Goal: Task Accomplishment & Management: Manage account settings

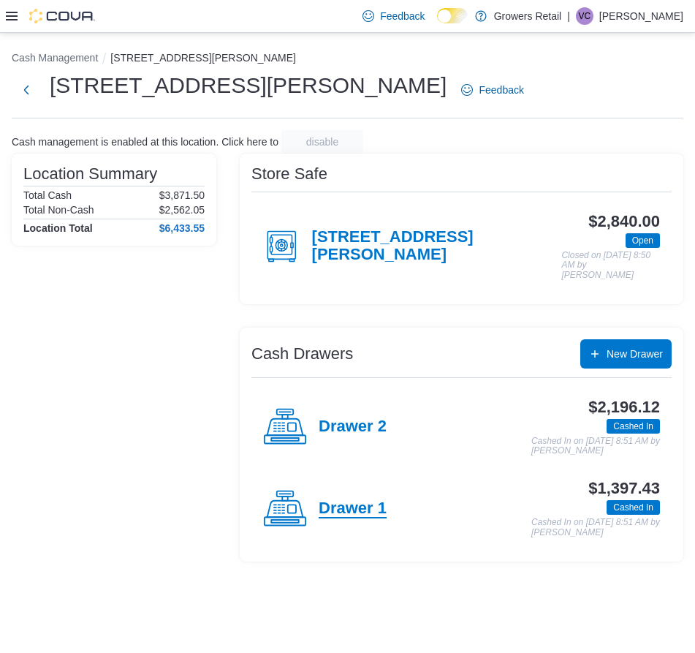
click at [365, 499] on h4 "Drawer 1" at bounding box center [353, 508] width 68 height 19
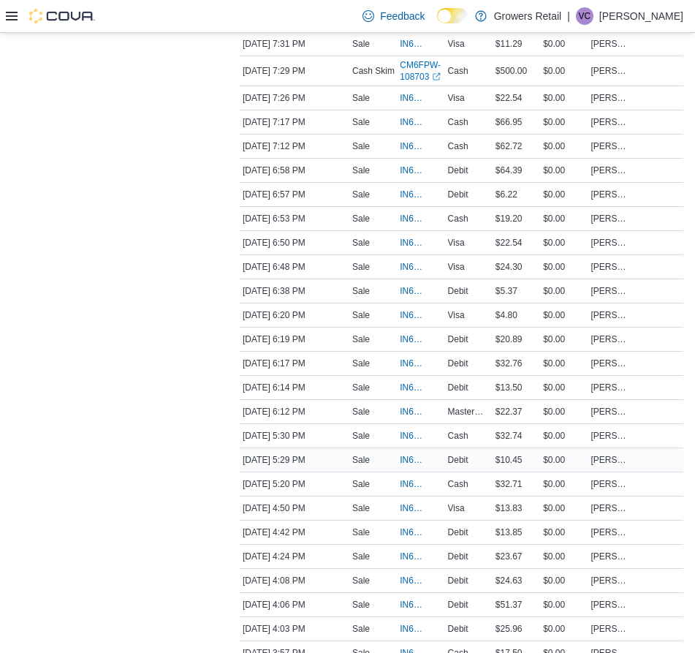
scroll to position [525, 0]
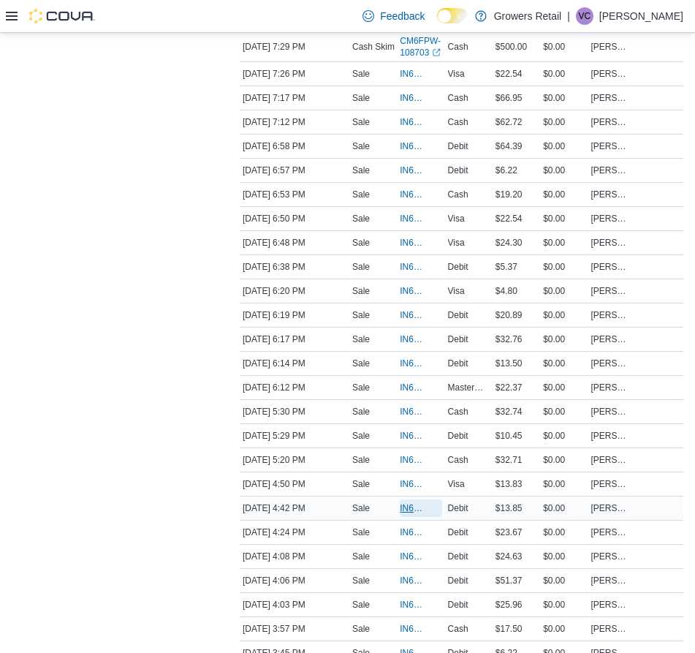
click at [410, 514] on span "IN6FPW-2029813" at bounding box center [413, 508] width 27 height 12
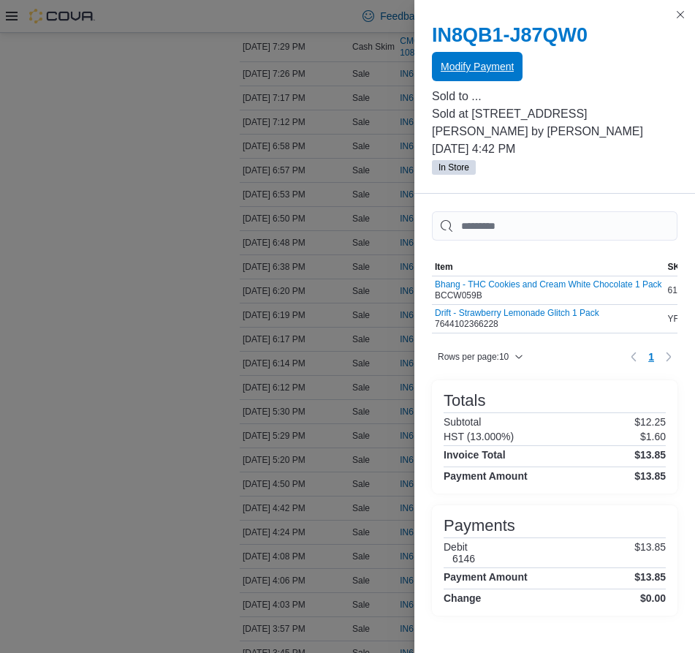
click at [503, 76] on span "Modify Payment" at bounding box center [477, 66] width 73 height 29
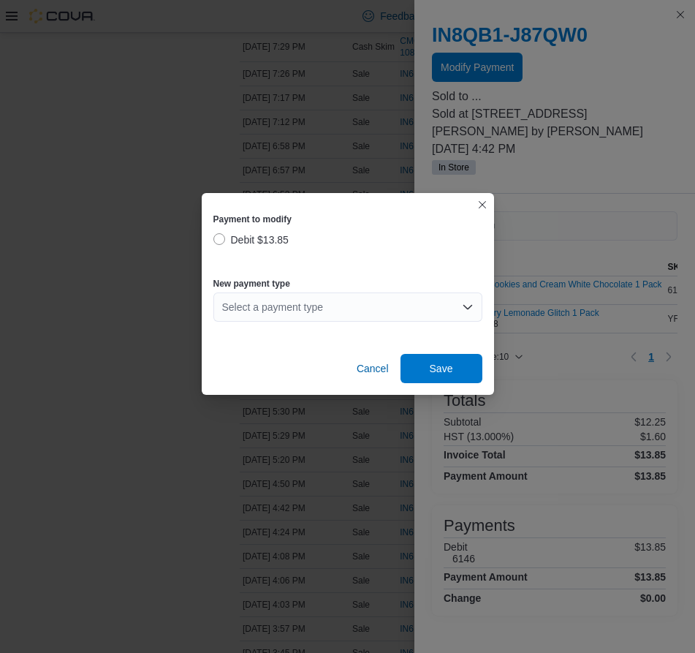
click at [249, 303] on div "Select a payment type" at bounding box center [347, 306] width 269 height 29
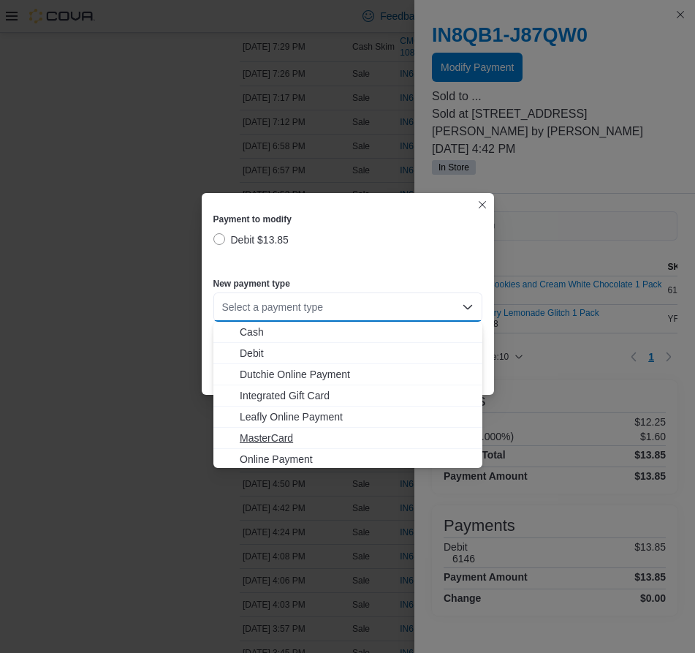
click at [281, 438] on span "MasterCard" at bounding box center [357, 438] width 234 height 15
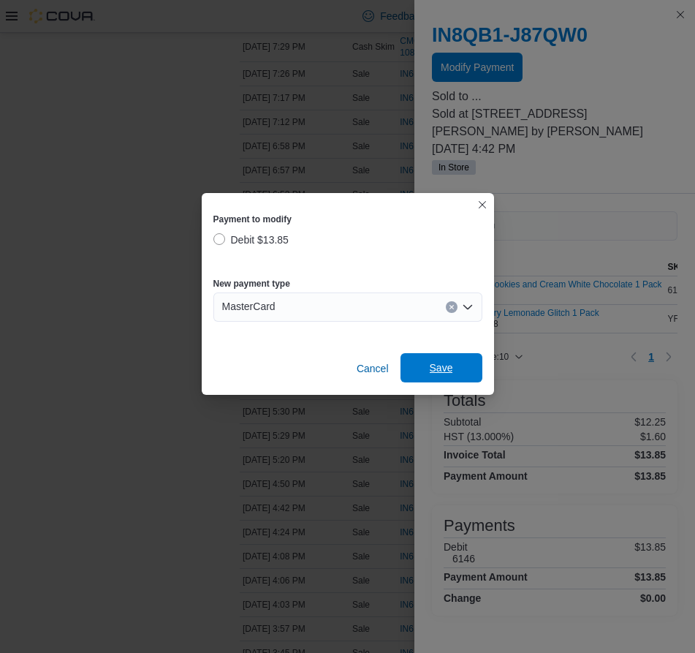
click at [476, 365] on button "Save" at bounding box center [442, 367] width 82 height 29
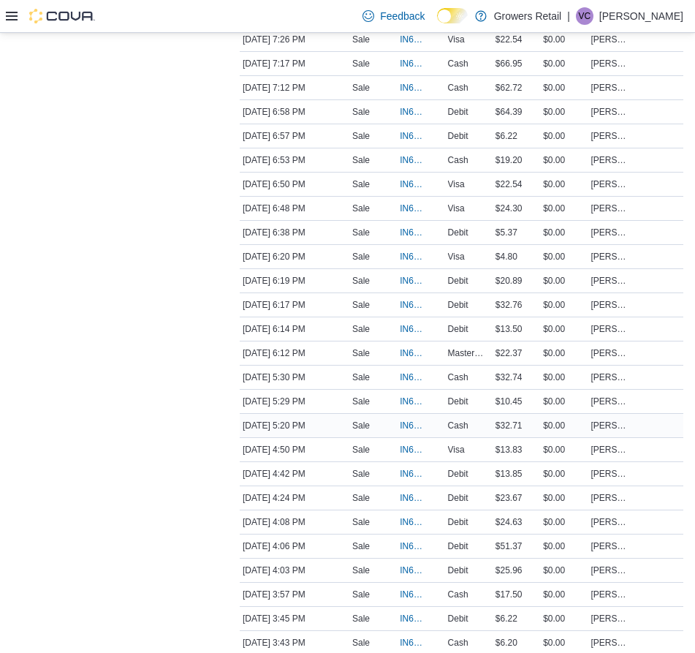
scroll to position [748, 0]
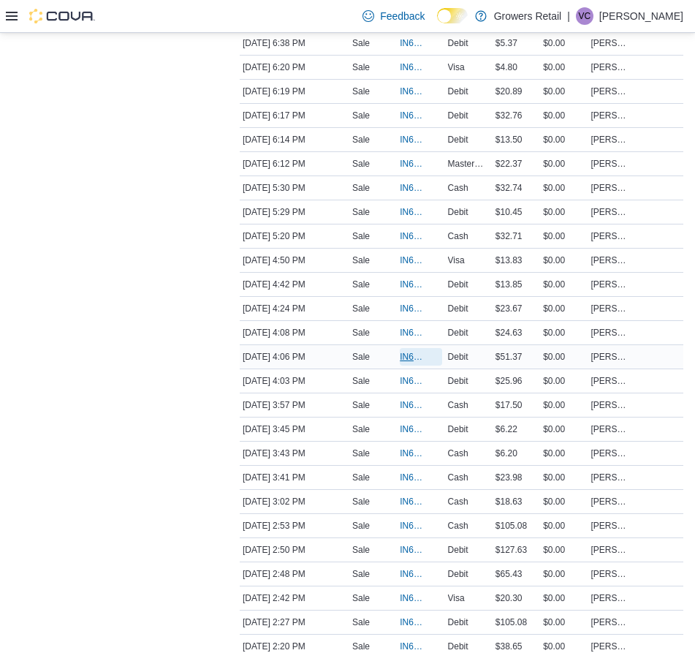
click at [407, 363] on span "IN6FPW-2029768" at bounding box center [413, 357] width 27 height 12
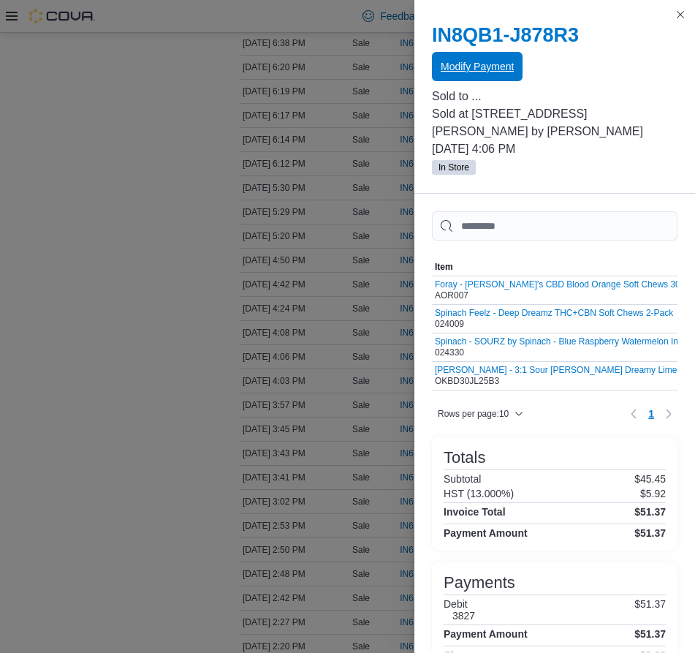
click at [457, 67] on span "Modify Payment" at bounding box center [477, 66] width 73 height 15
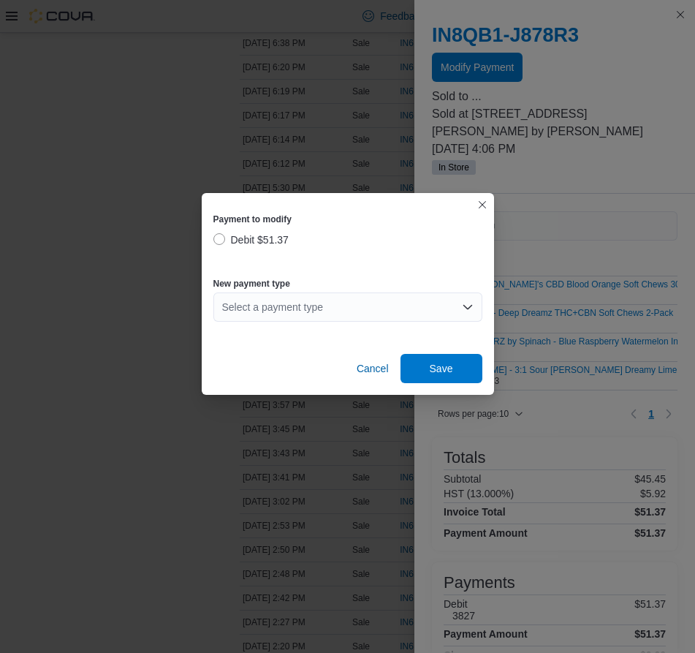
click at [305, 287] on div "New payment type" at bounding box center [347, 284] width 269 height 12
click at [305, 304] on div "Select a payment type" at bounding box center [347, 306] width 269 height 29
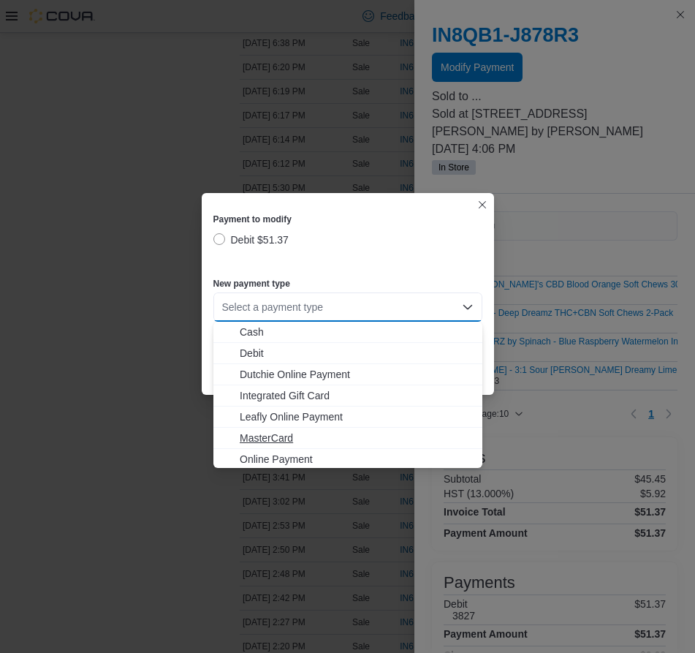
click at [270, 428] on button "MasterCard" at bounding box center [347, 438] width 269 height 21
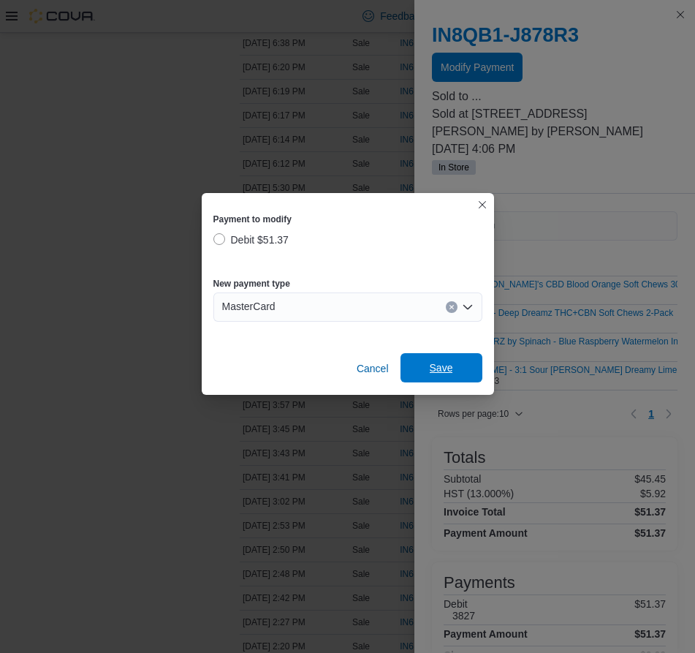
click at [440, 365] on span "Save" at bounding box center [441, 367] width 23 height 15
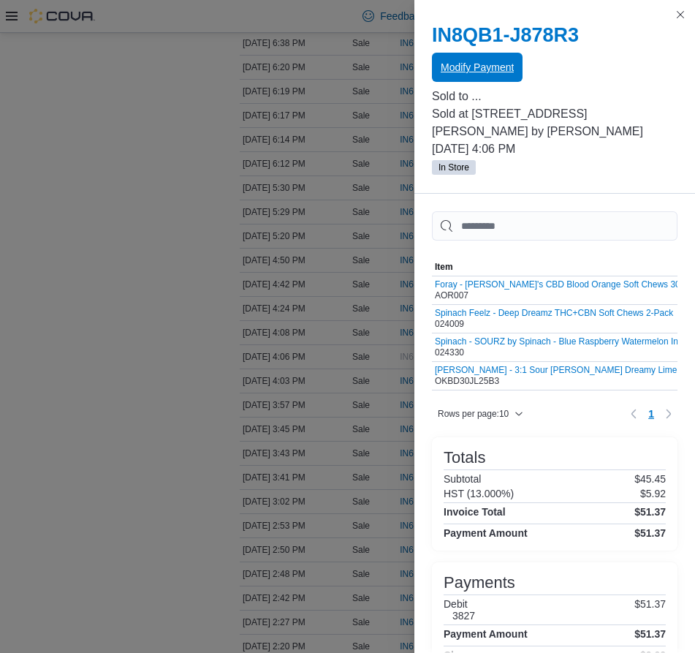
scroll to position [0, 0]
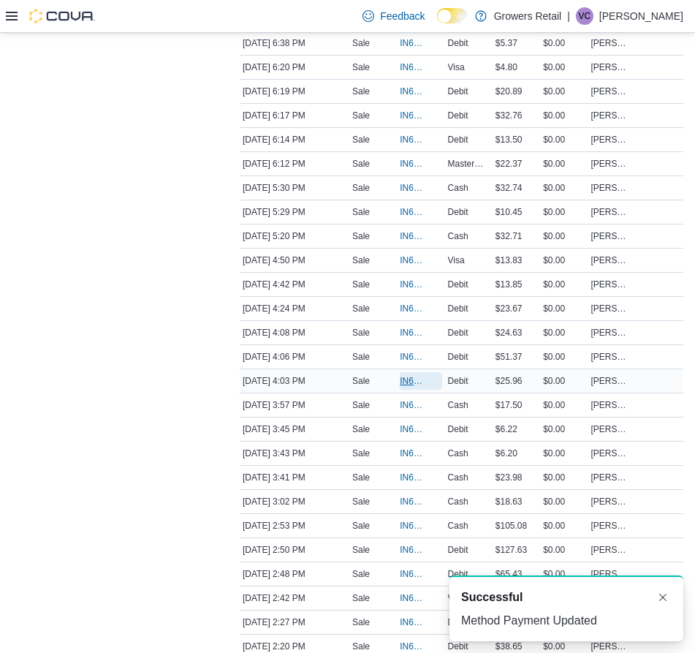
click at [403, 387] on span "IN6FPW-2029767" at bounding box center [413, 381] width 27 height 12
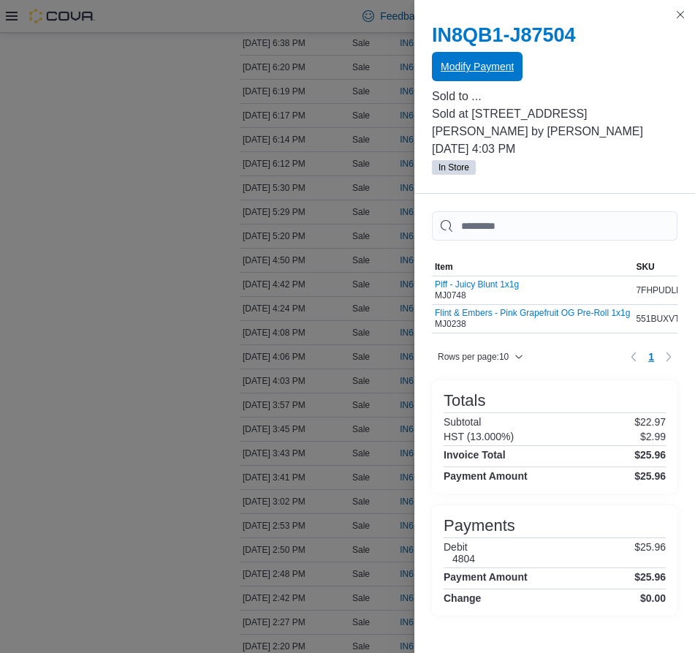
click at [479, 69] on span "Modify Payment" at bounding box center [477, 66] width 73 height 15
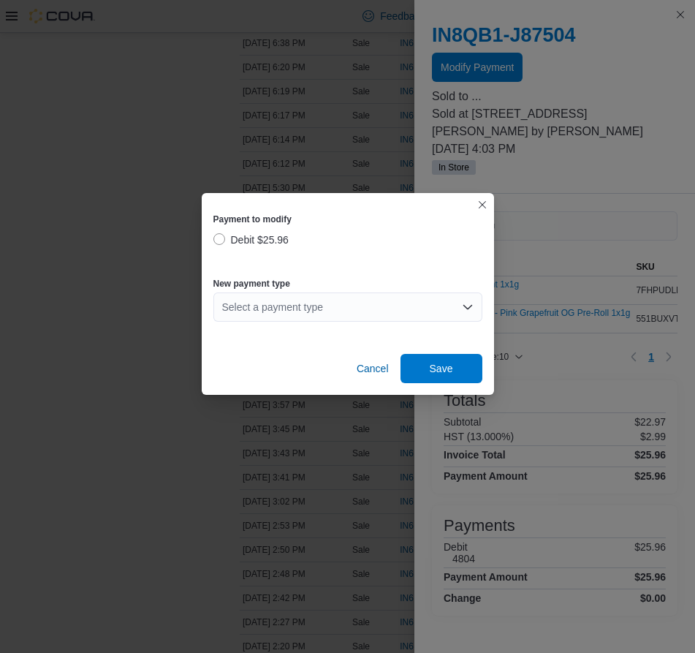
click at [328, 300] on div "Select a payment type" at bounding box center [347, 306] width 269 height 29
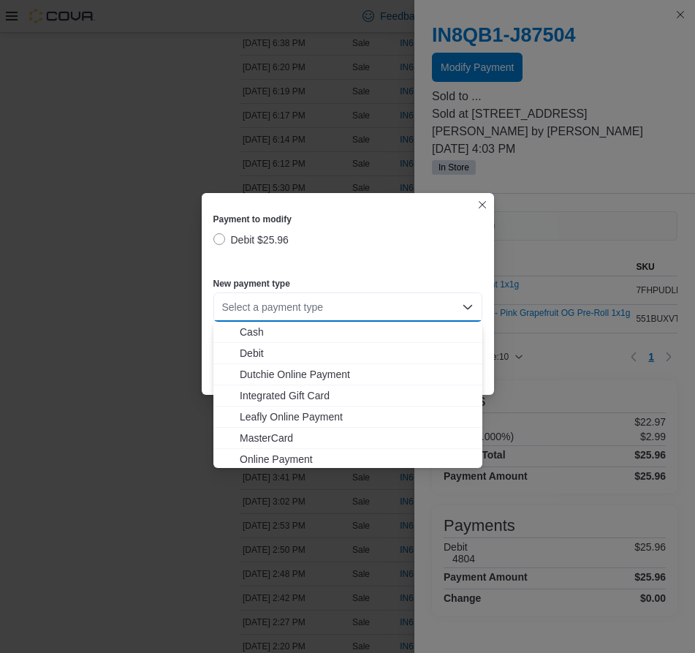
drag, startPoint x: 280, startPoint y: 447, endPoint x: 295, endPoint y: 433, distance: 20.2
click at [282, 446] on button "MasterCard" at bounding box center [347, 438] width 269 height 21
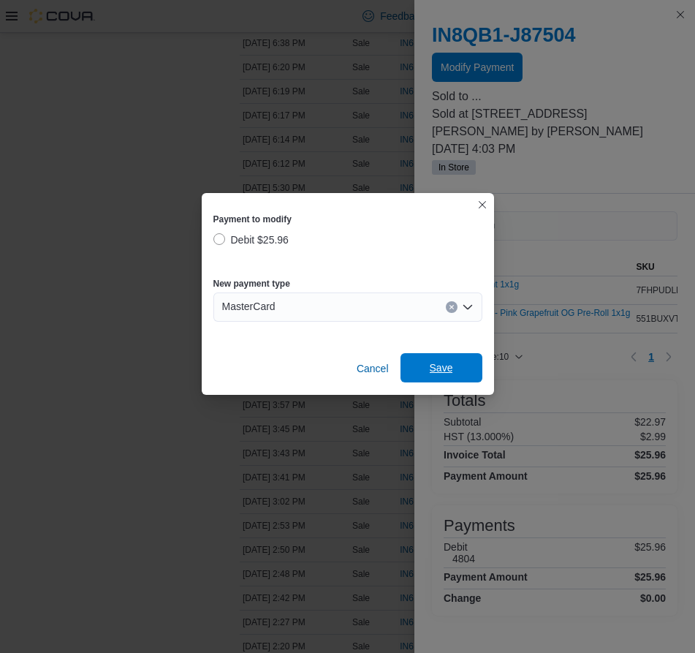
click at [428, 358] on span "Save" at bounding box center [441, 367] width 64 height 29
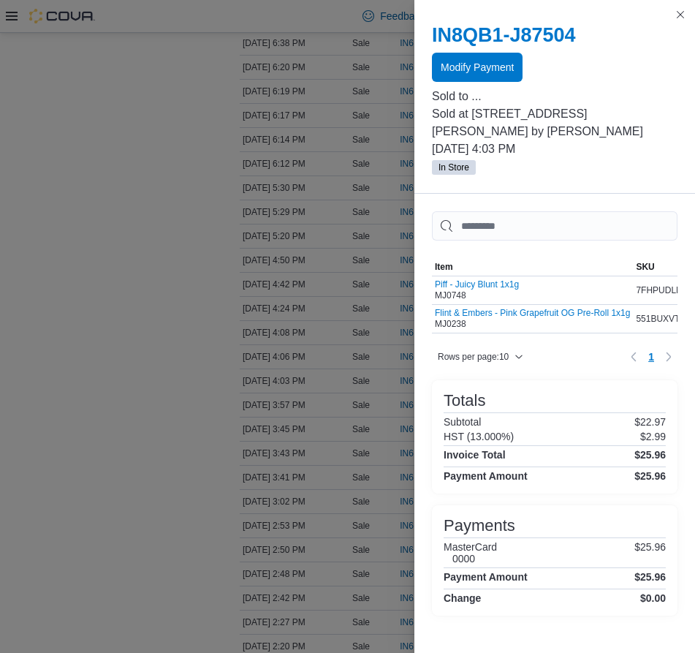
drag, startPoint x: 152, startPoint y: 329, endPoint x: 215, endPoint y: 352, distance: 66.8
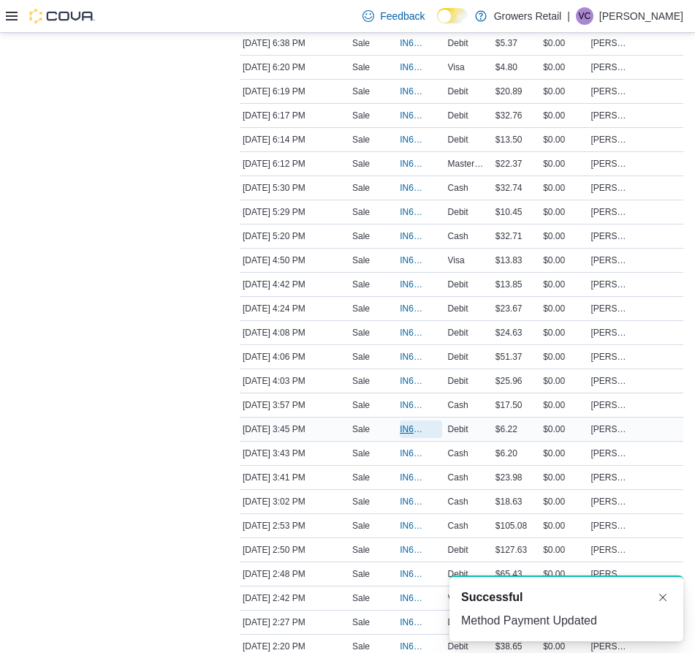
click at [410, 435] on span "IN6FPW-2029744" at bounding box center [413, 429] width 27 height 12
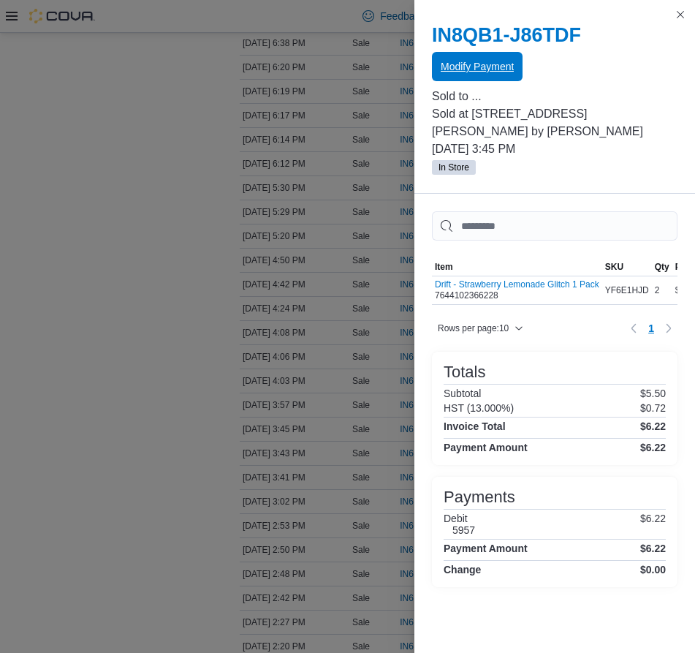
click at [467, 70] on span "Modify Payment" at bounding box center [477, 66] width 73 height 15
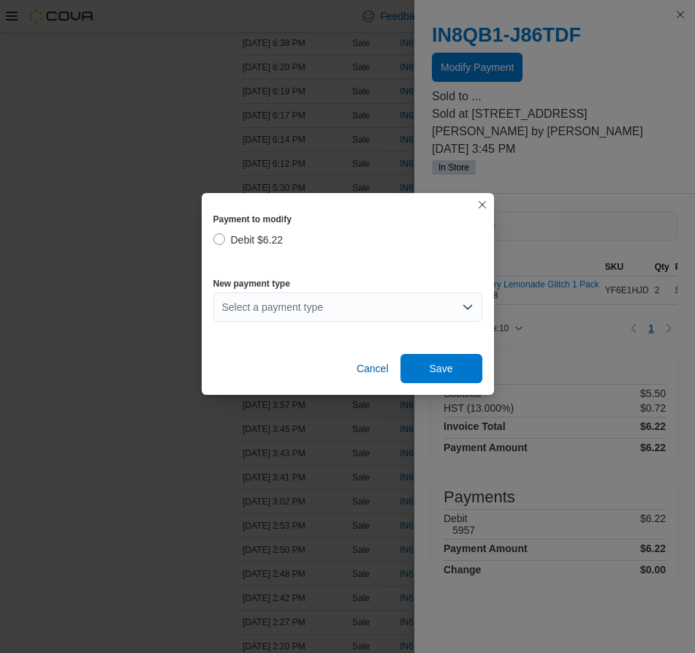
click at [265, 320] on div "Select a payment type" at bounding box center [347, 306] width 269 height 29
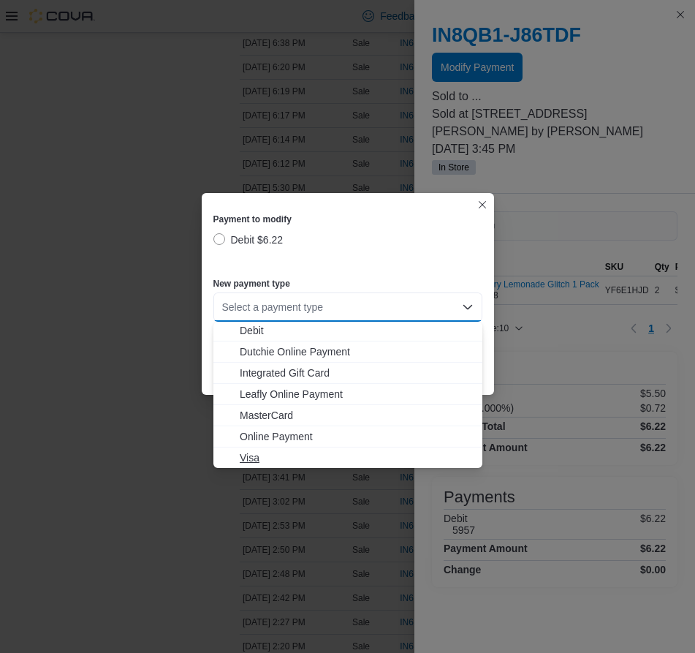
scroll to position [23, 0]
click at [294, 454] on span "Visa" at bounding box center [357, 457] width 234 height 15
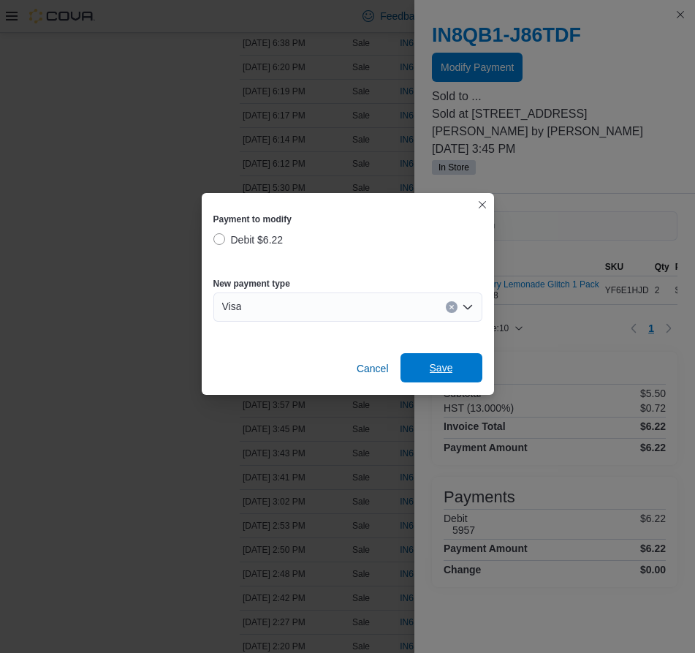
click at [439, 368] on span "Save" at bounding box center [441, 367] width 23 height 15
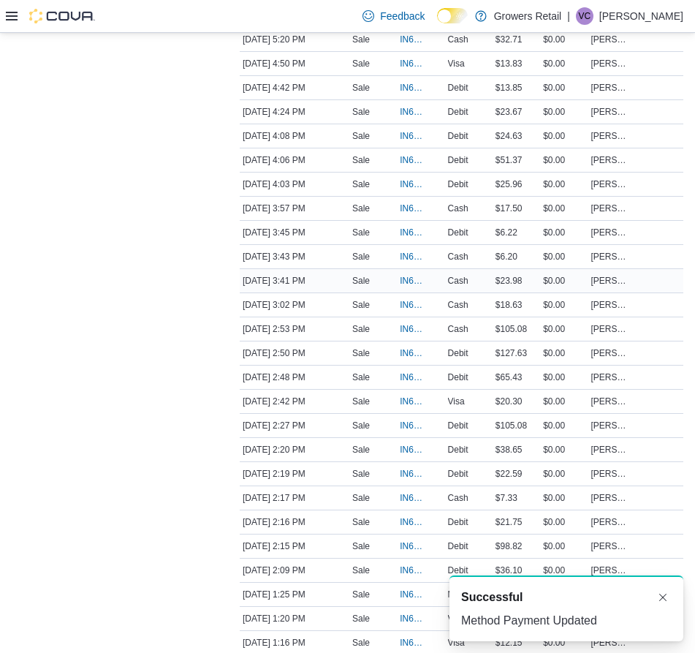
scroll to position [954, 0]
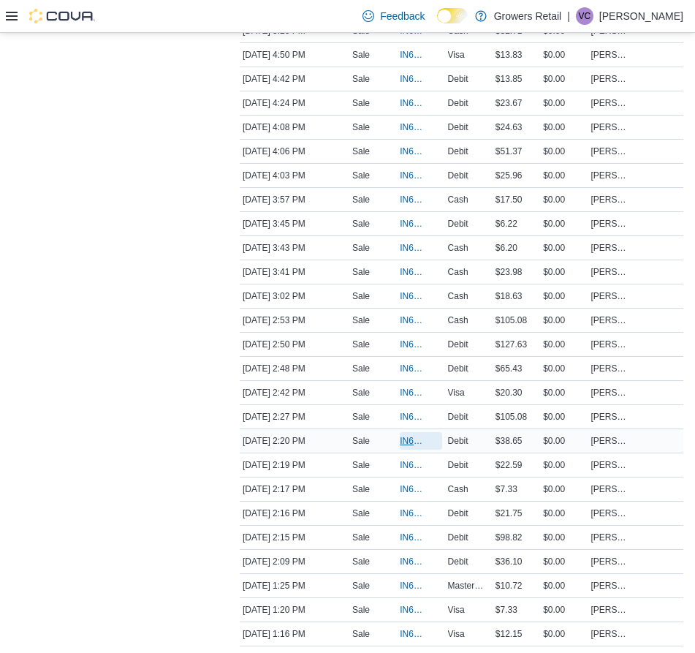
click at [406, 447] on span "IN6FPW-2029634" at bounding box center [413, 441] width 27 height 12
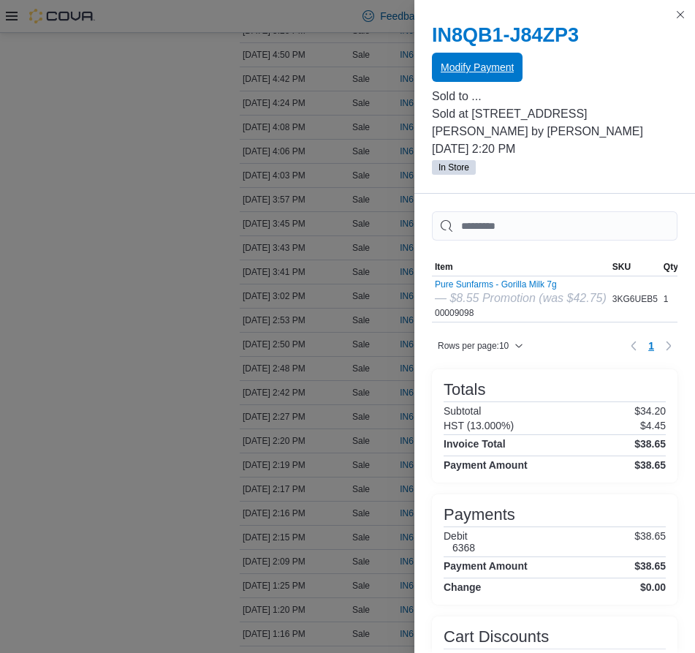
click at [513, 71] on span "Modify Payment" at bounding box center [477, 67] width 73 height 15
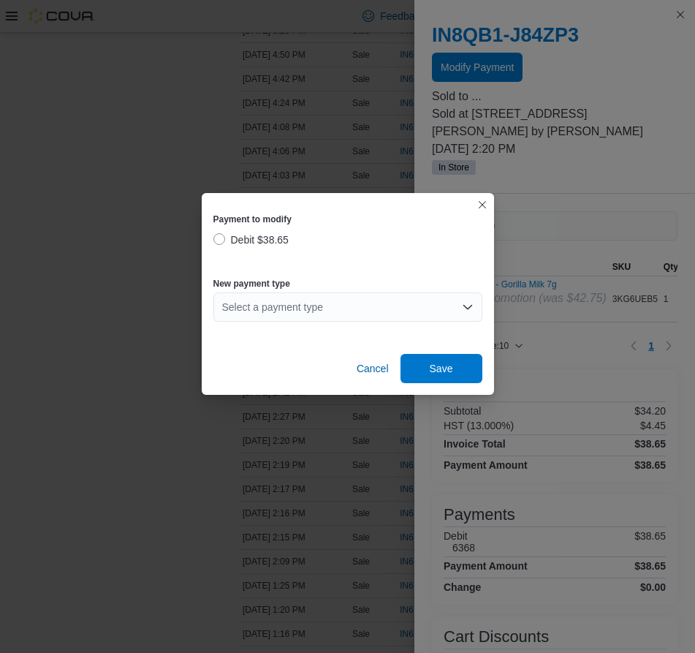
click at [268, 297] on div "Select a payment type" at bounding box center [347, 306] width 269 height 29
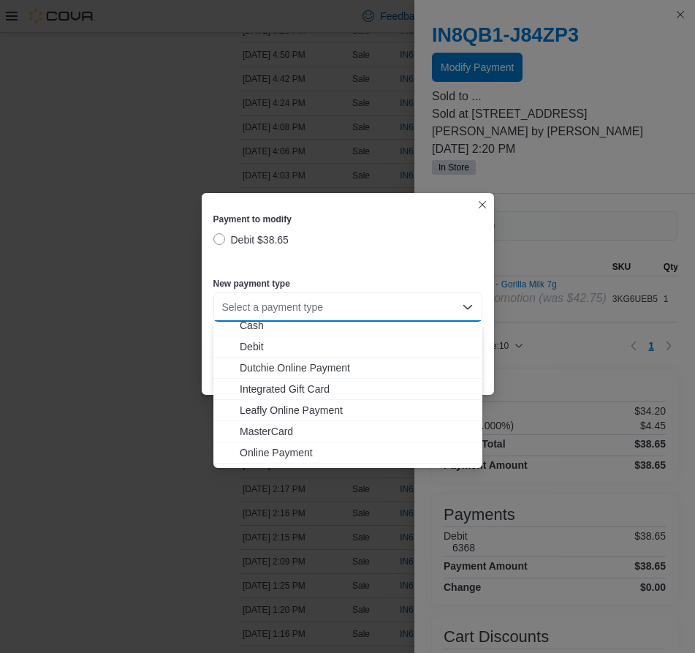
scroll to position [23, 0]
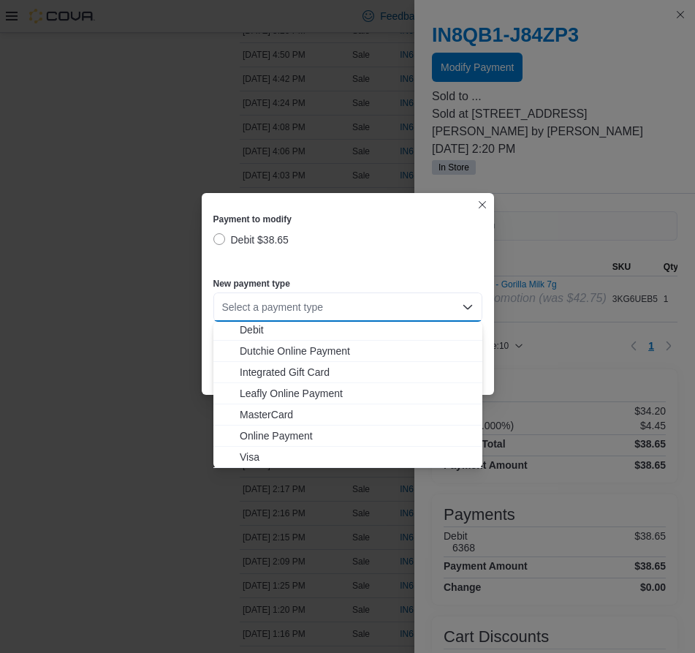
click at [290, 456] on span "Visa" at bounding box center [357, 457] width 234 height 15
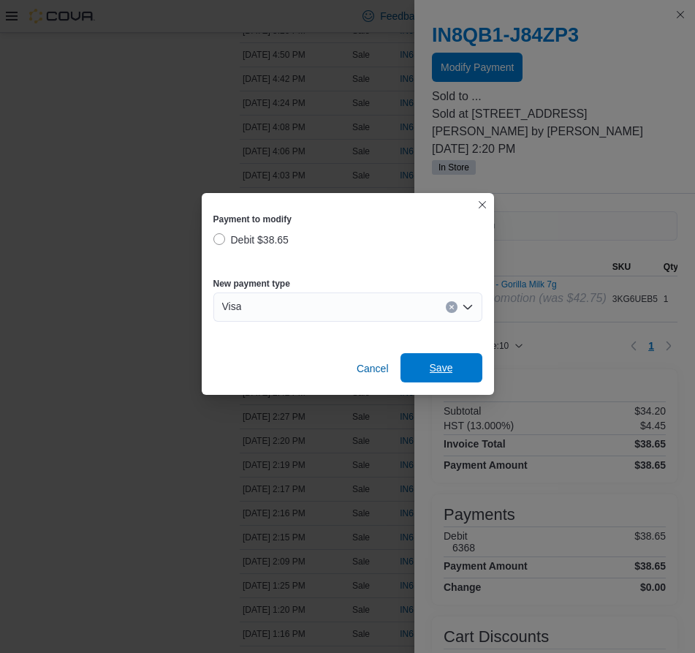
click at [422, 376] on span "Save" at bounding box center [441, 367] width 64 height 29
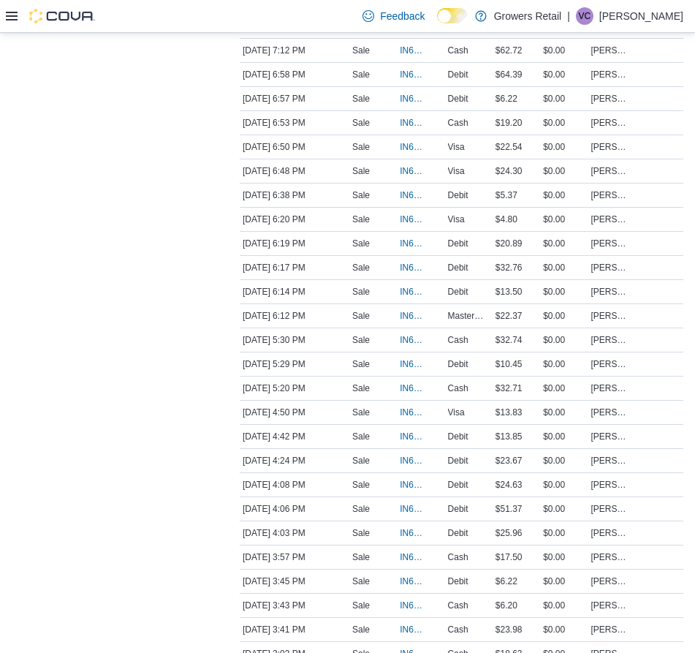
scroll to position [0, 0]
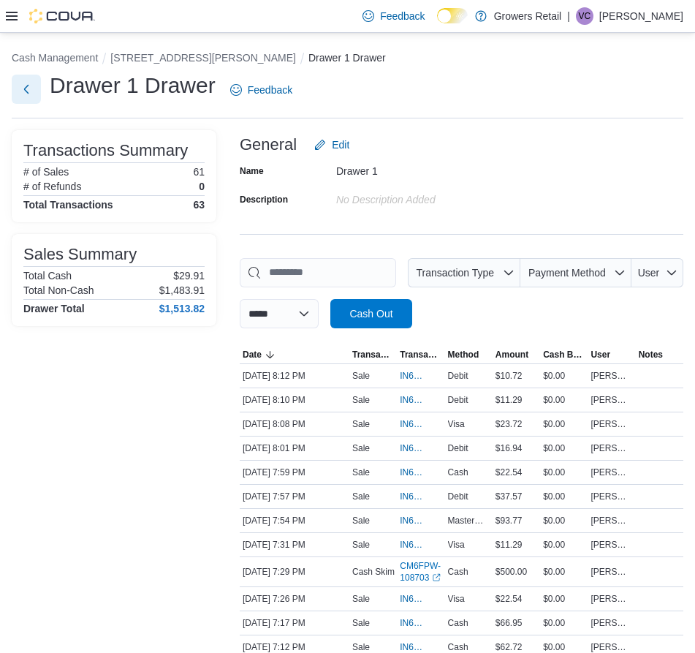
click at [27, 91] on button "Next" at bounding box center [26, 89] width 29 height 29
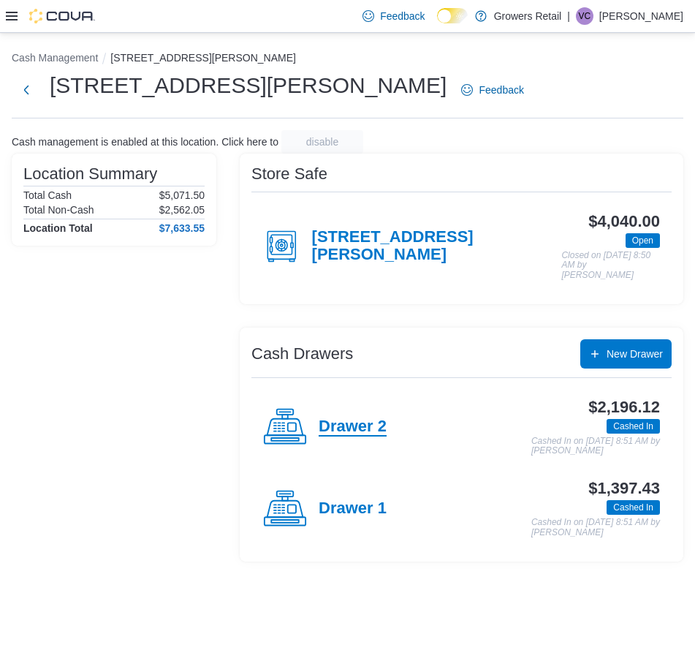
click at [325, 417] on h4 "Drawer 2" at bounding box center [353, 426] width 68 height 19
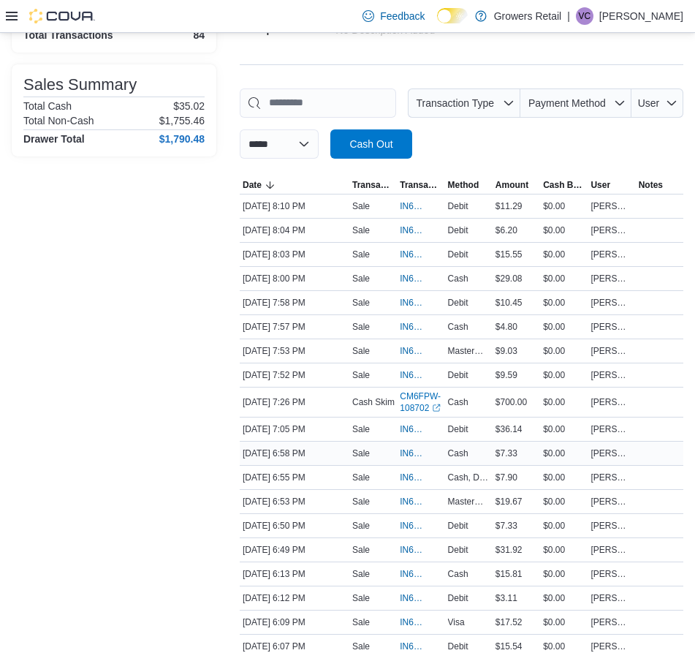
scroll to position [170, 0]
click at [414, 482] on span "IN6FPW-2030011" at bounding box center [413, 477] width 27 height 12
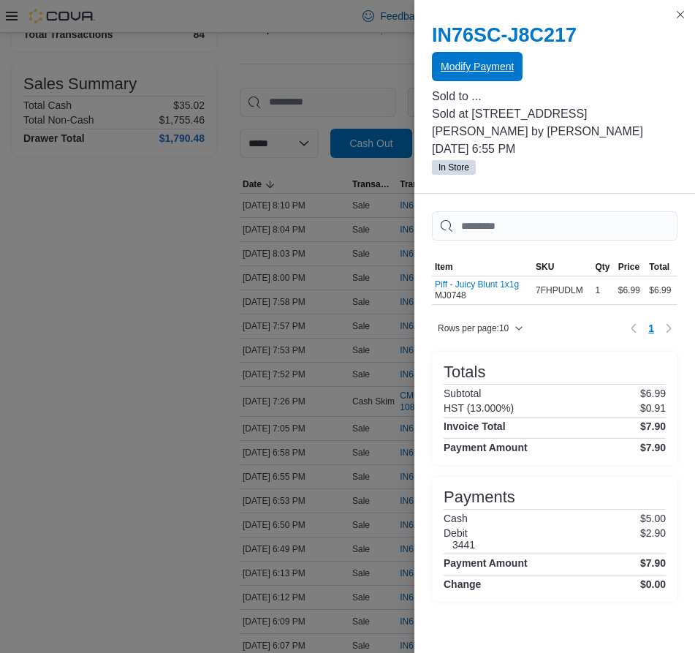
click at [475, 74] on span "Modify Payment" at bounding box center [477, 66] width 73 height 29
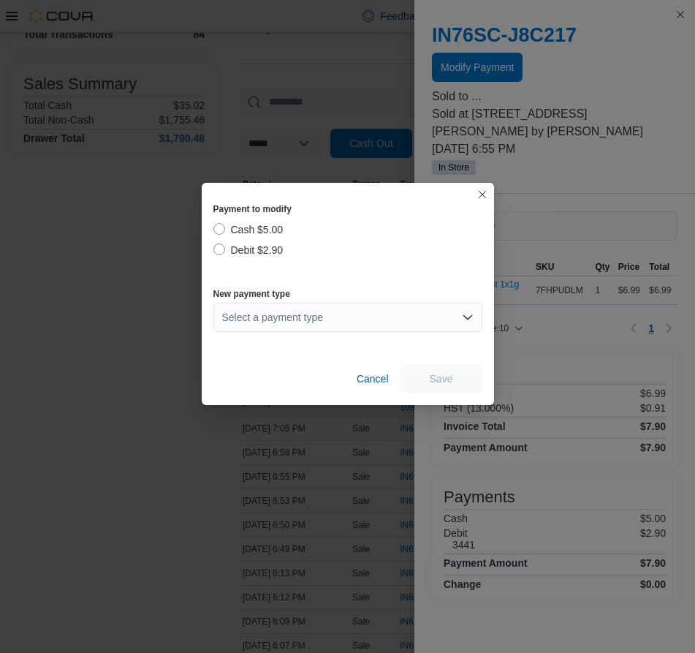
click at [224, 247] on label "Debit $2.90" at bounding box center [248, 250] width 70 height 18
click at [257, 330] on div "Select a payment type" at bounding box center [347, 317] width 269 height 29
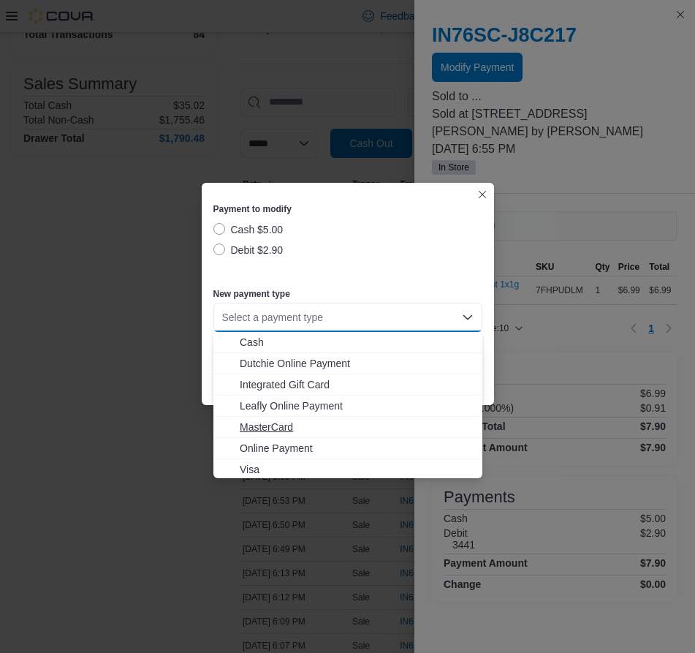
click at [270, 423] on span "MasterCard" at bounding box center [357, 427] width 234 height 15
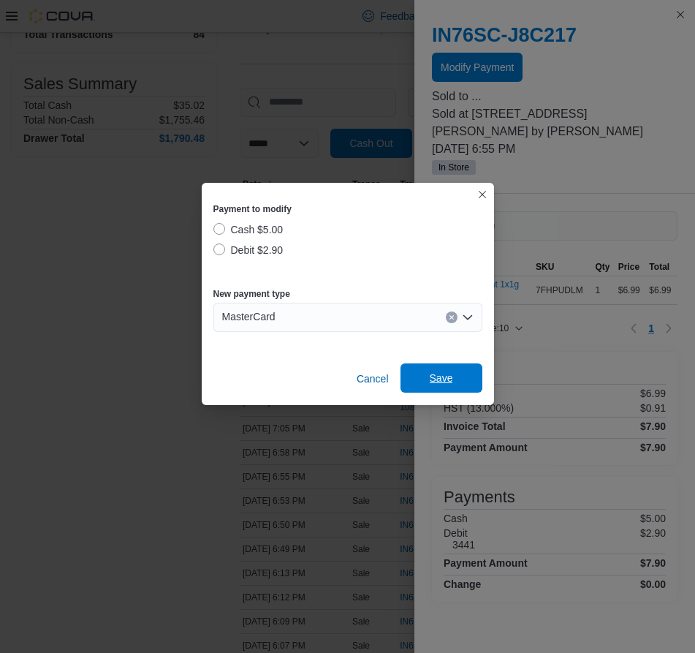
drag, startPoint x: 459, startPoint y: 375, endPoint x: 451, endPoint y: 368, distance: 10.9
click at [459, 375] on span "Save" at bounding box center [441, 377] width 64 height 29
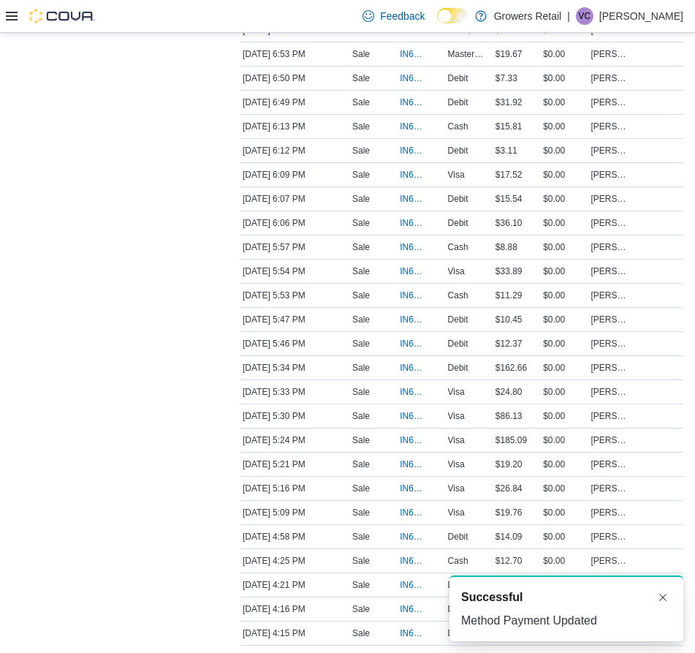
scroll to position [618, 0]
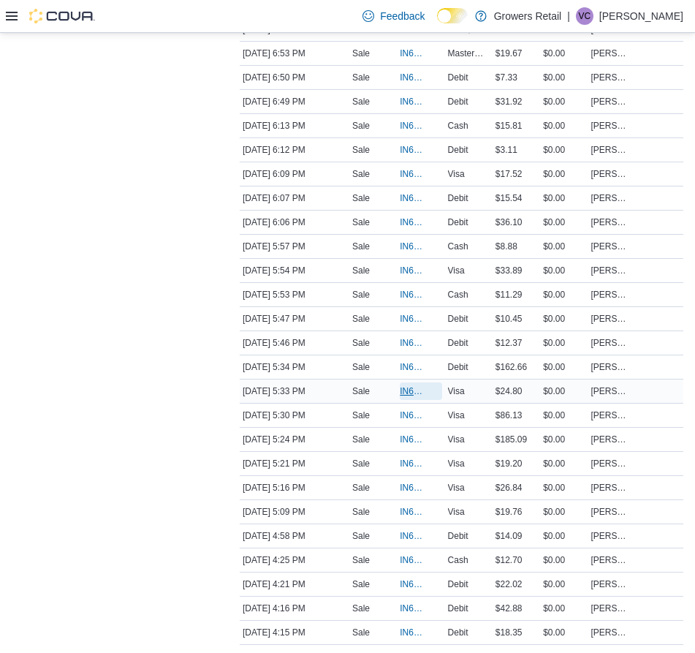
click at [408, 397] on span "IN6FPW-2029879" at bounding box center [413, 391] width 27 height 12
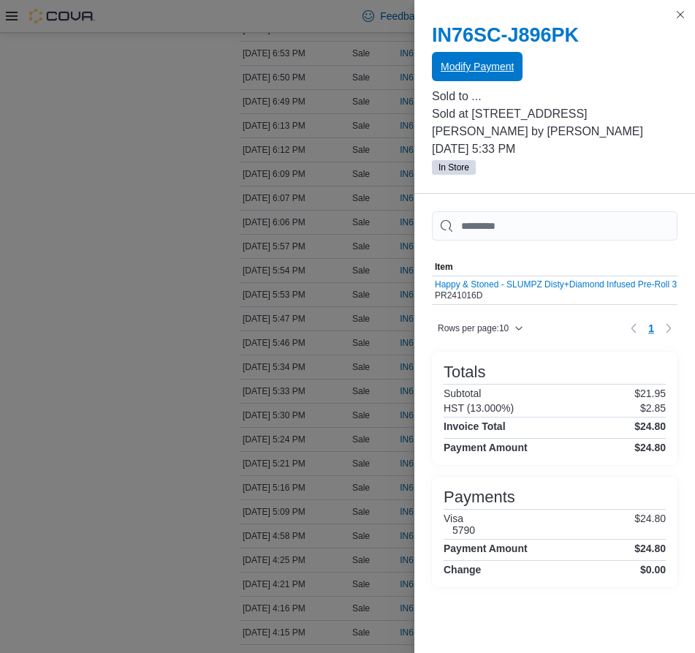
click at [499, 61] on span "Modify Payment" at bounding box center [477, 66] width 73 height 15
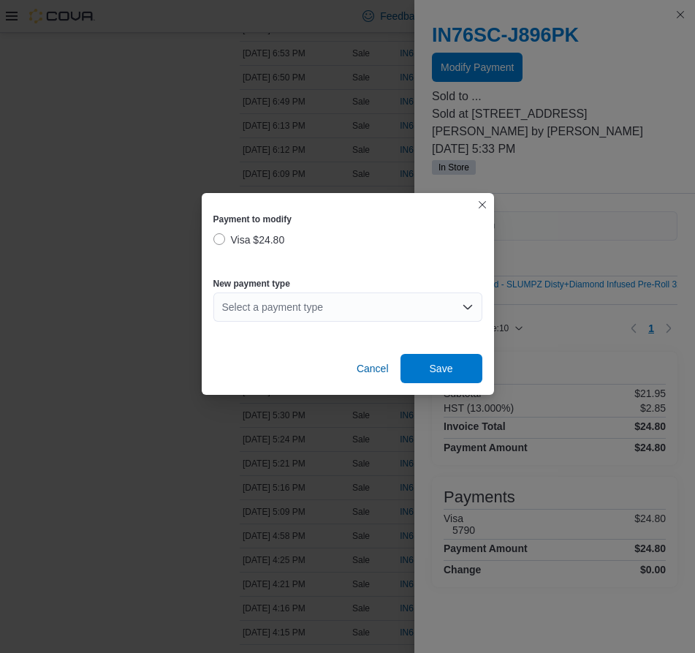
click at [296, 303] on div "Select a payment type" at bounding box center [347, 306] width 269 height 29
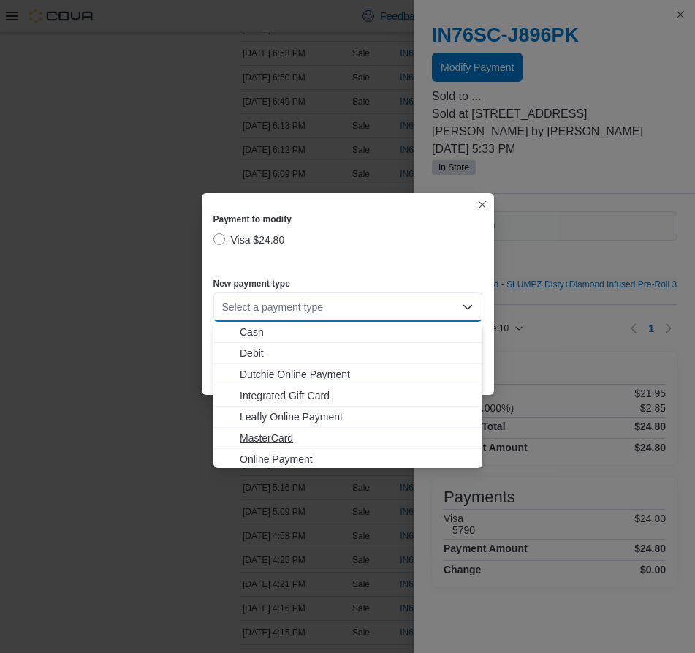
click at [273, 433] on span "MasterCard" at bounding box center [357, 438] width 234 height 15
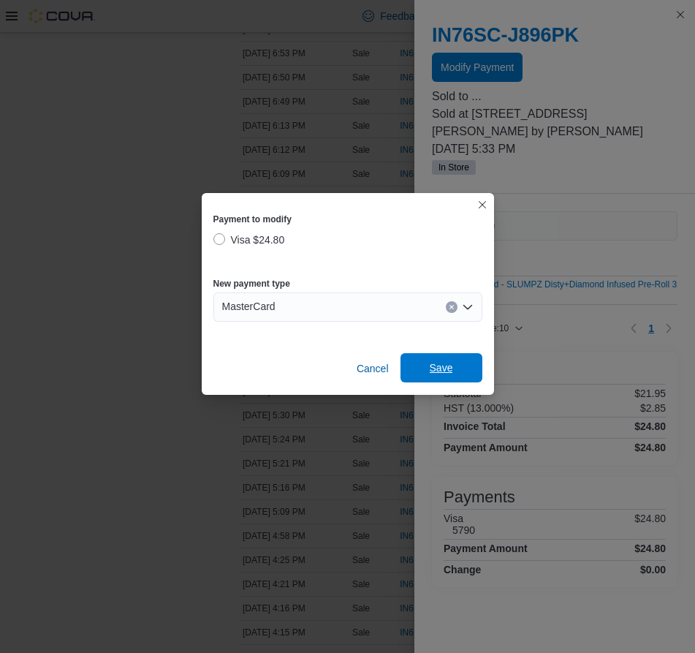
click at [417, 368] on span "Save" at bounding box center [441, 367] width 64 height 29
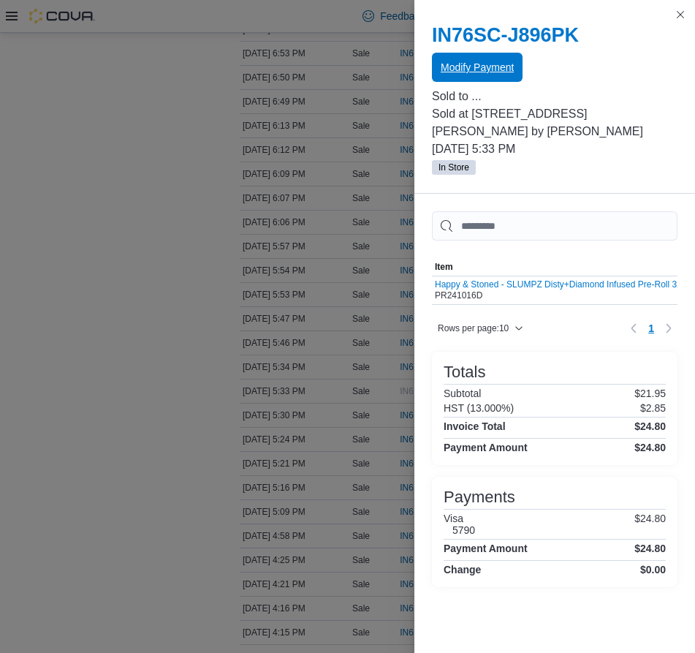
scroll to position [0, 0]
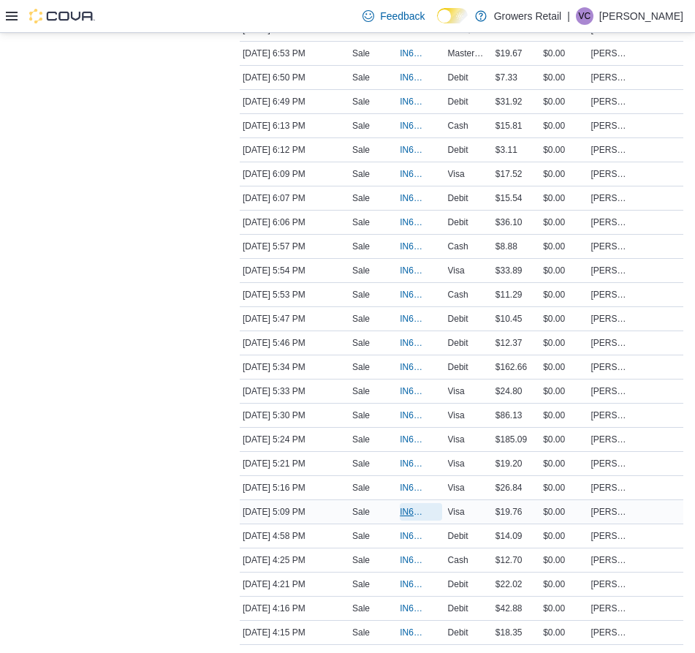
click at [403, 518] on span "IN6FPW-2029856" at bounding box center [413, 512] width 27 height 12
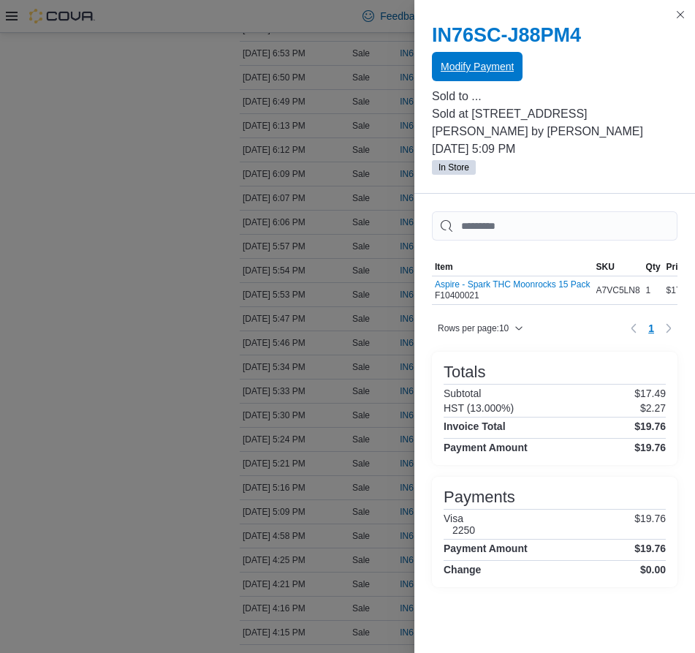
click at [479, 64] on span "Modify Payment" at bounding box center [477, 66] width 73 height 15
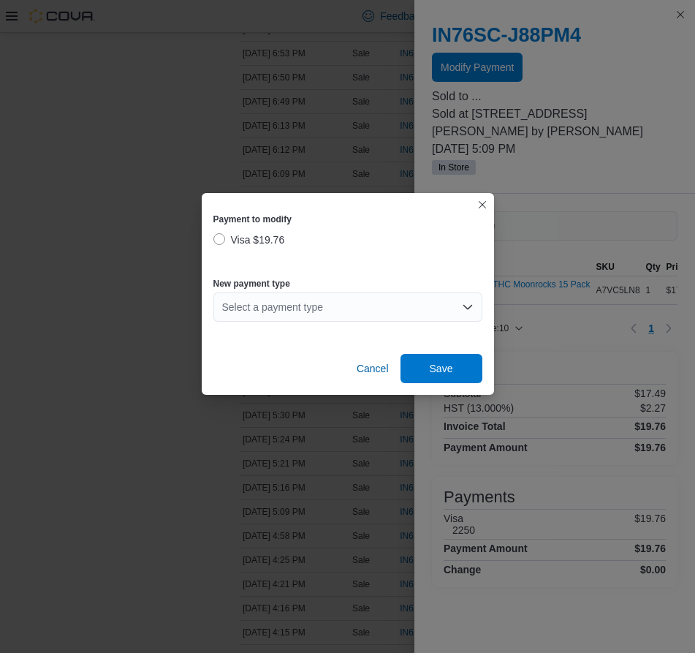
click at [289, 308] on div "Select a payment type" at bounding box center [347, 306] width 269 height 29
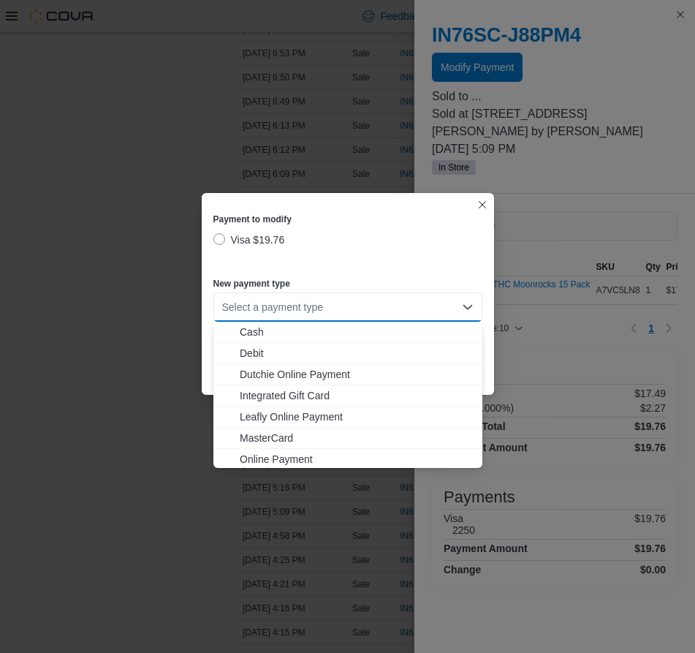
drag, startPoint x: 272, startPoint y: 439, endPoint x: 299, endPoint y: 425, distance: 30.4
click at [272, 439] on span "MasterCard" at bounding box center [357, 438] width 234 height 15
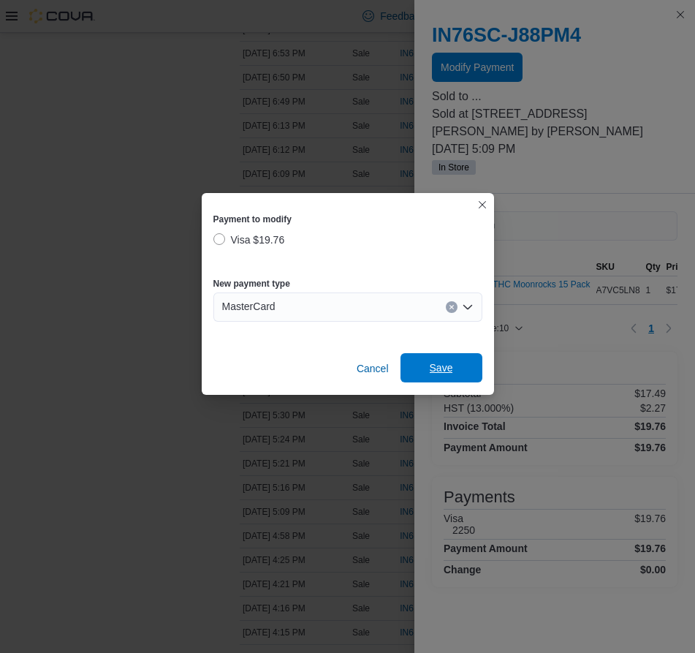
click at [455, 372] on span "Save" at bounding box center [441, 367] width 64 height 29
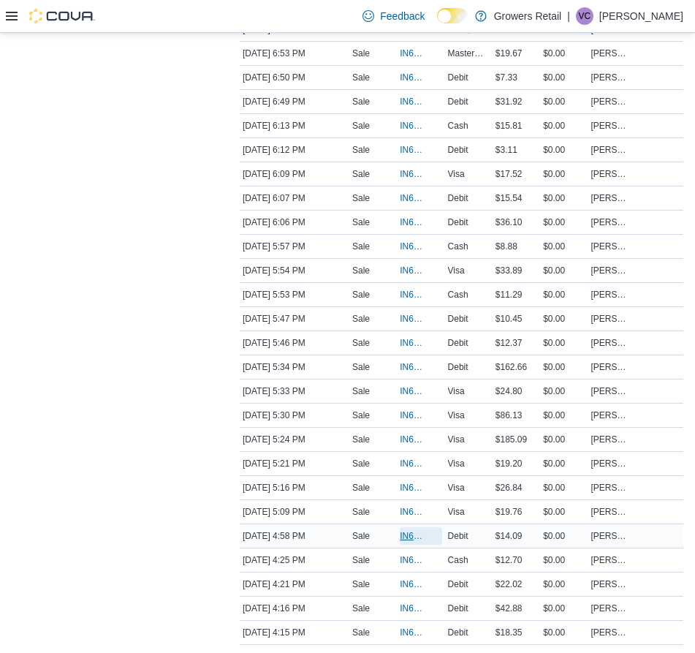
click at [406, 542] on span "IN6FPW-2029839" at bounding box center [413, 536] width 27 height 12
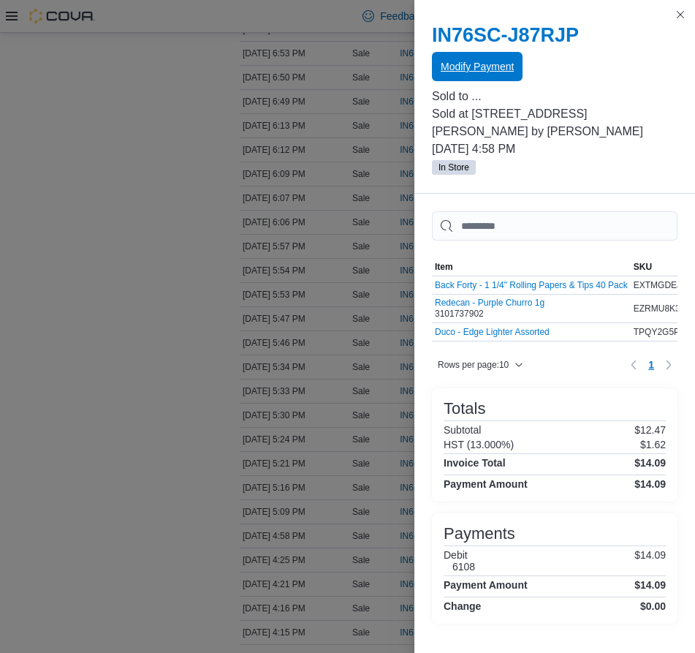
drag, startPoint x: 493, startPoint y: 51, endPoint x: 488, endPoint y: 62, distance: 12.1
click at [491, 55] on div "IN76SC-J87RJP Modify Payment" at bounding box center [555, 52] width 246 height 58
click at [482, 70] on span "Modify Payment" at bounding box center [477, 66] width 73 height 15
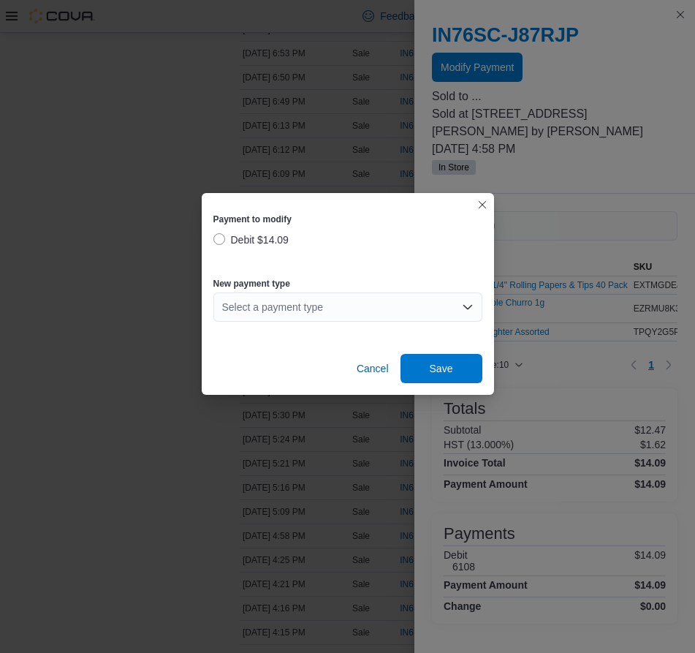
click at [319, 315] on div "Select a payment type" at bounding box center [347, 306] width 269 height 29
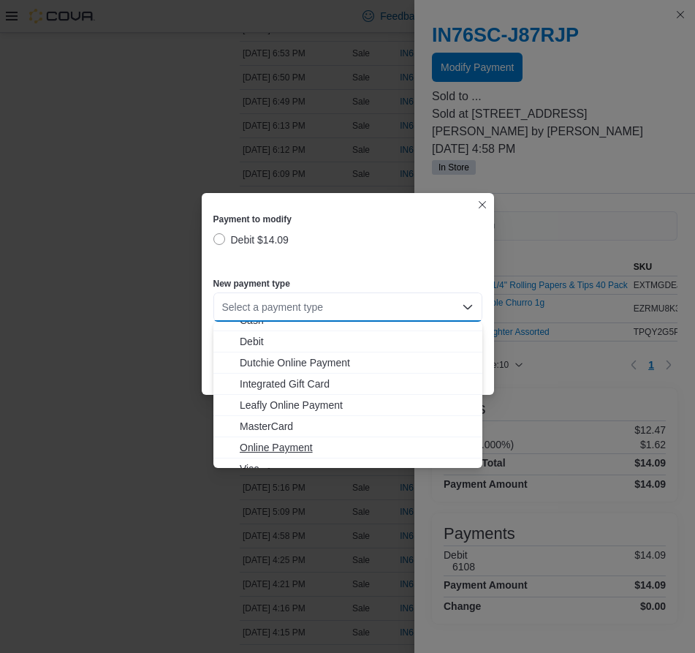
scroll to position [23, 0]
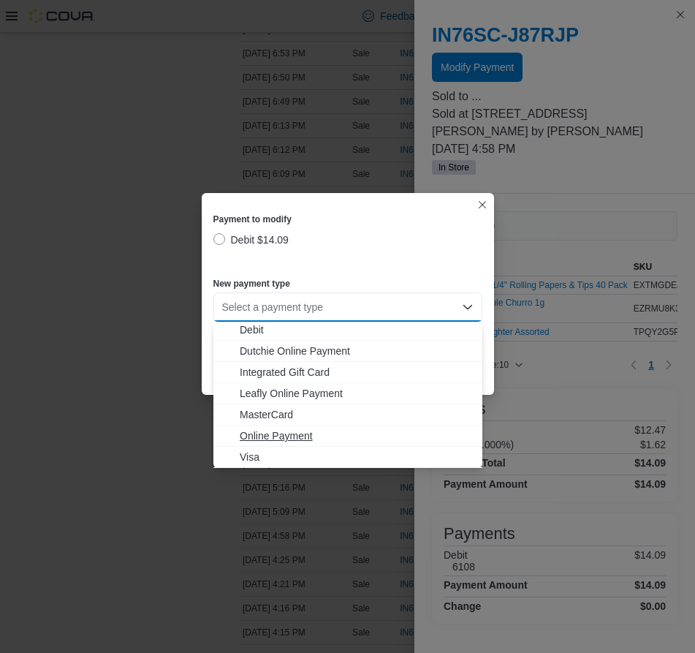
click at [289, 450] on span "Visa" at bounding box center [357, 457] width 234 height 15
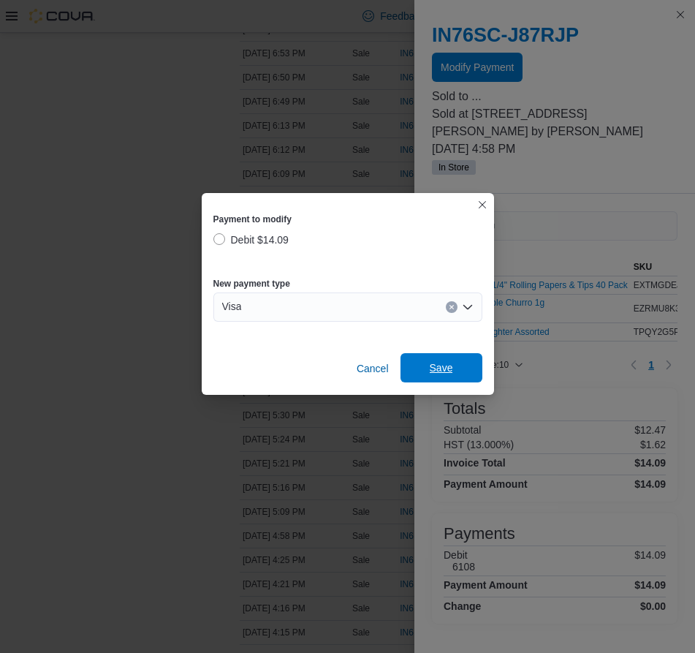
click at [427, 368] on span "Save" at bounding box center [441, 367] width 64 height 29
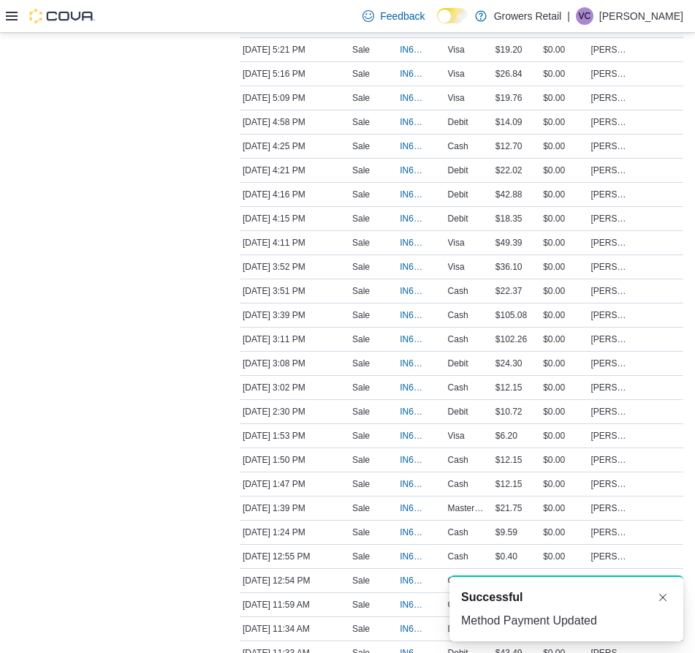
scroll to position [1849, 0]
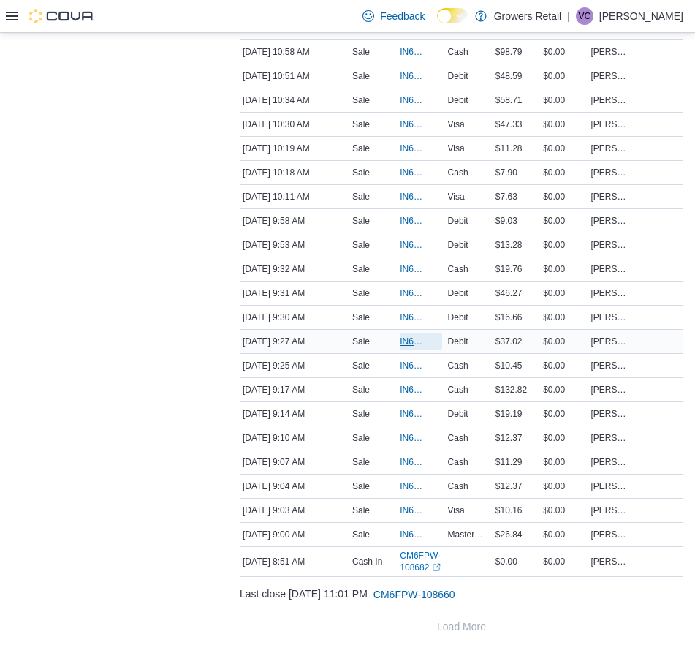
click at [414, 336] on span "IN6FPW-2029357" at bounding box center [413, 342] width 27 height 12
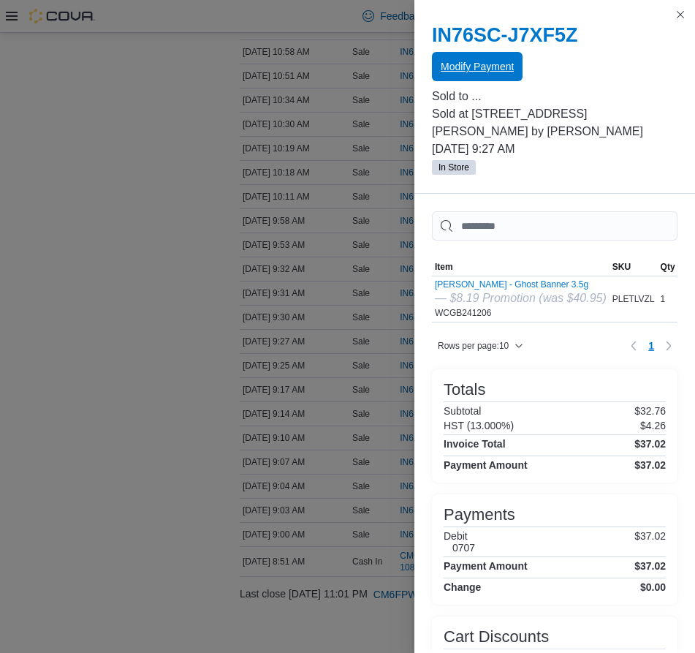
click at [492, 75] on span "Modify Payment" at bounding box center [477, 66] width 73 height 29
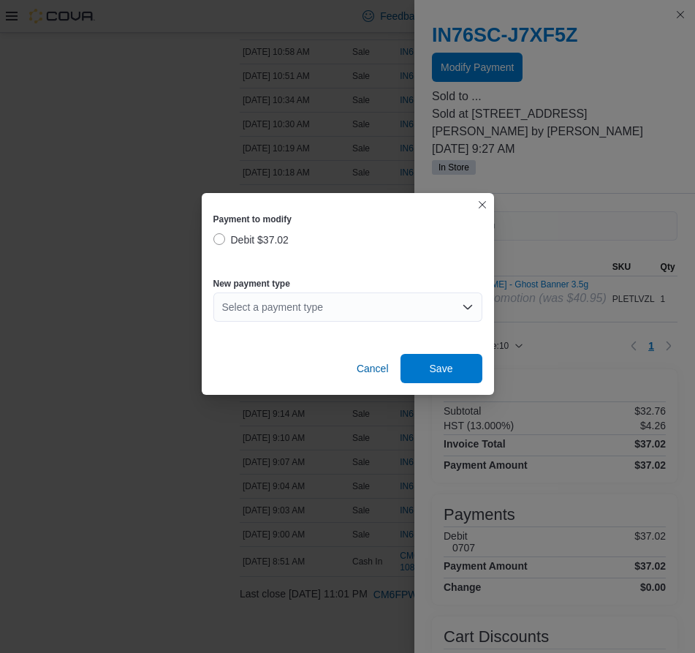
click at [306, 304] on div "Select a payment type" at bounding box center [347, 306] width 269 height 29
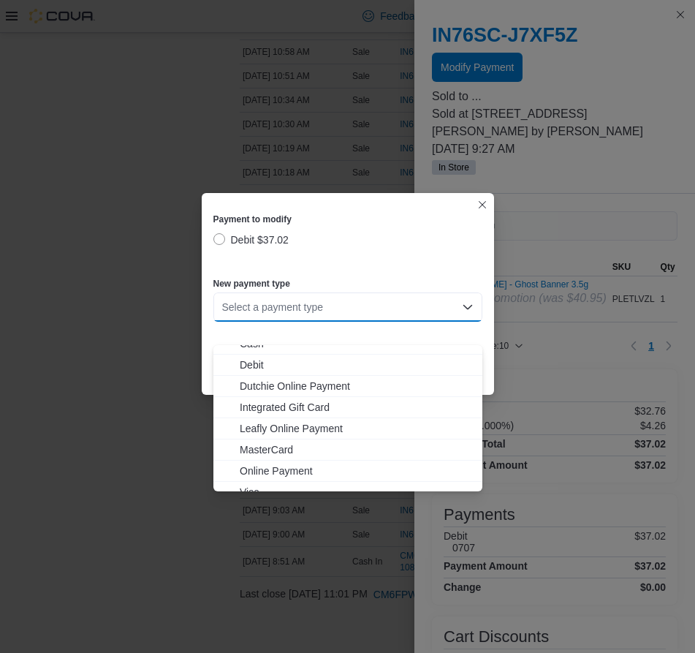
scroll to position [23, 0]
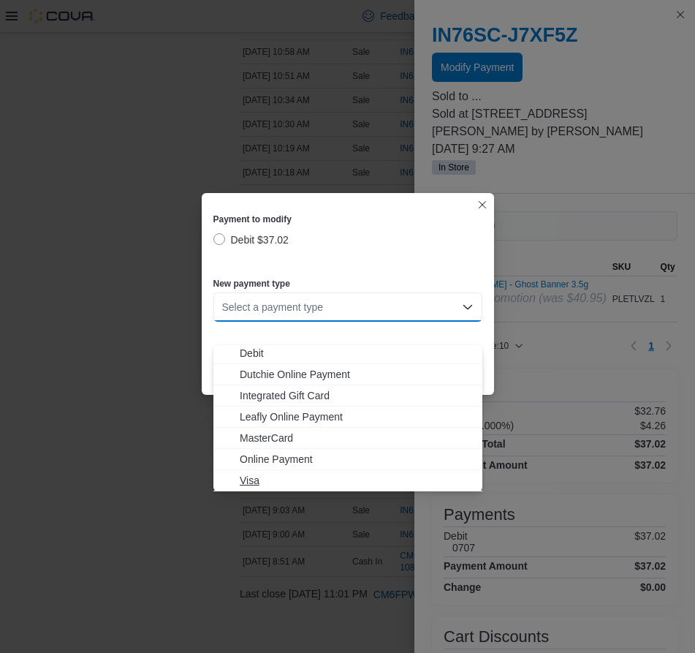
click at [282, 473] on span "Visa" at bounding box center [357, 480] width 234 height 15
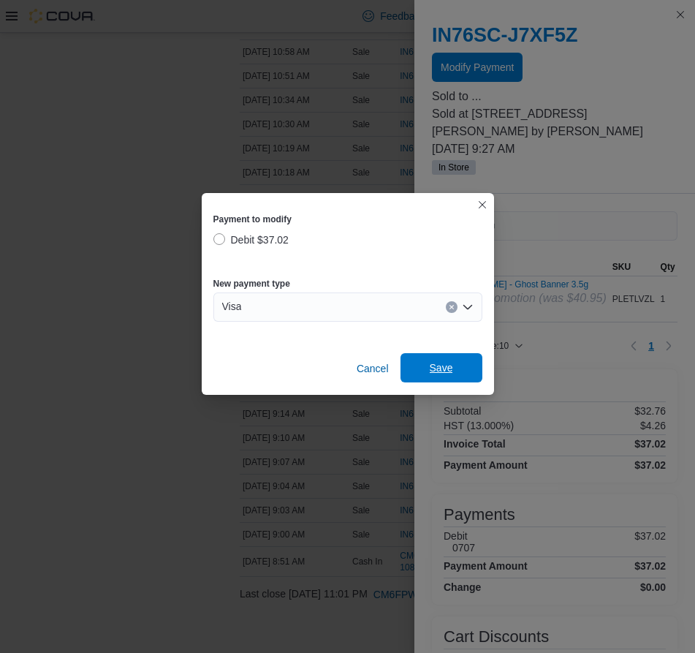
click at [420, 370] on span "Save" at bounding box center [441, 367] width 64 height 29
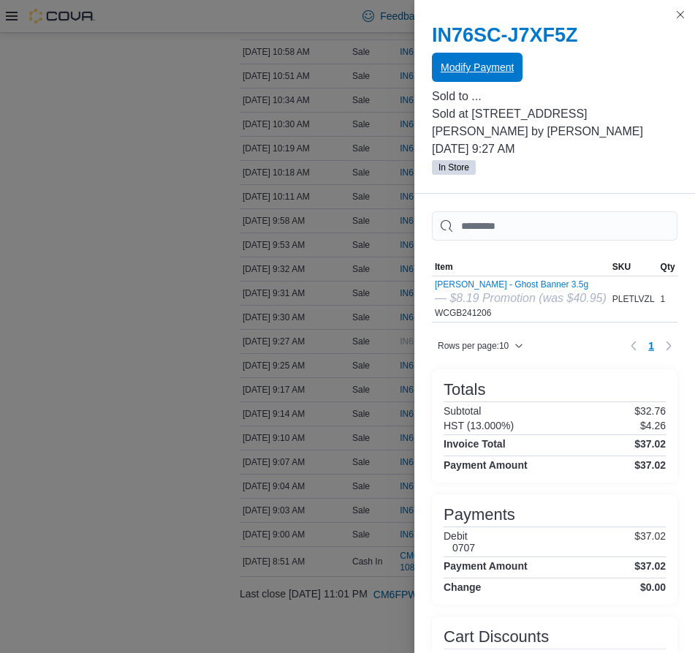
scroll to position [0, 0]
